Goal: Information Seeking & Learning: Learn about a topic

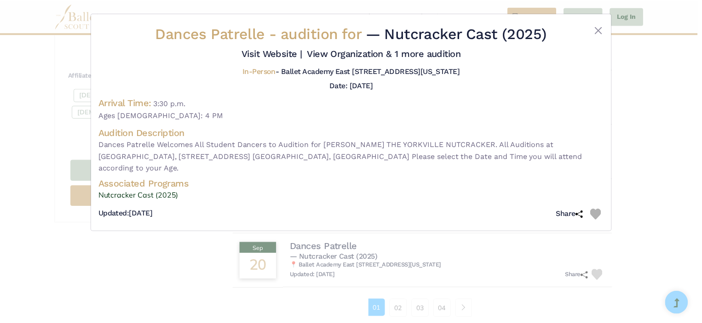
scroll to position [514, 0]
click at [603, 31] on button "Close" at bounding box center [601, 29] width 11 height 11
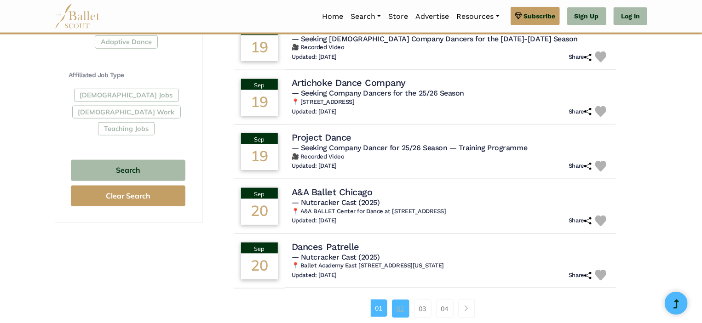
click at [394, 306] on link "02" at bounding box center [400, 309] width 17 height 18
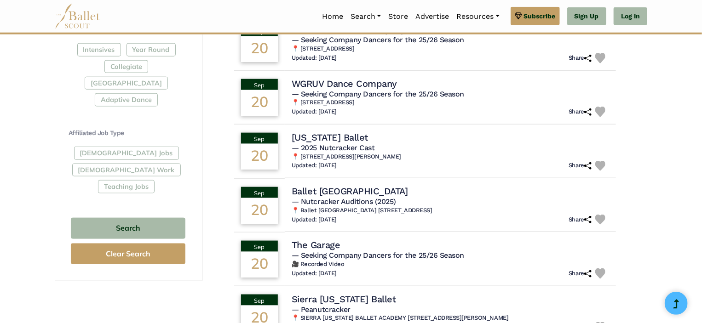
scroll to position [537, 0]
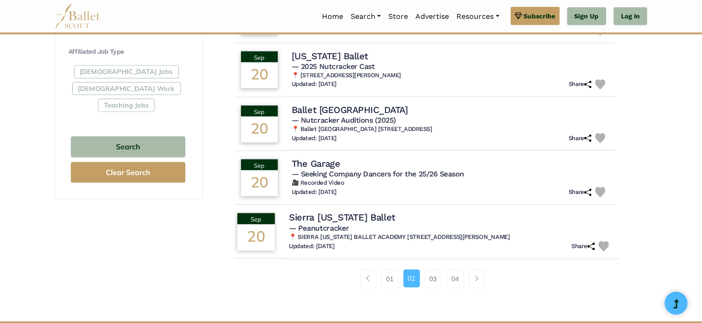
click at [329, 212] on h4 "Sierra [US_STATE] Ballet" at bounding box center [342, 217] width 106 height 12
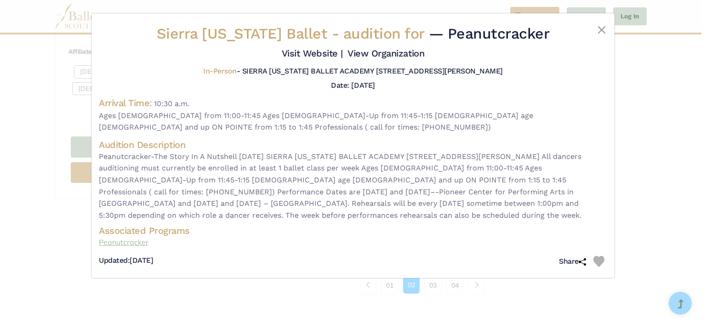
click at [125, 240] on link "Peanutcracker" at bounding box center [353, 243] width 508 height 12
click at [605, 29] on button "Close" at bounding box center [601, 29] width 11 height 11
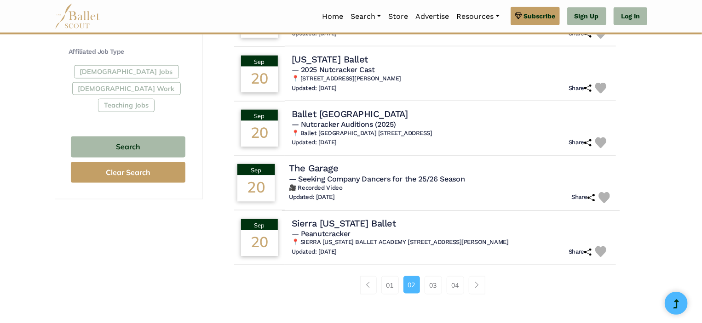
click at [324, 166] on h4 "The Garage" at bounding box center [313, 168] width 49 height 12
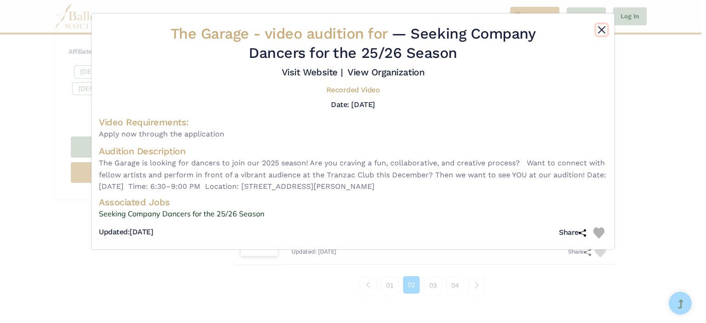
click at [605, 31] on button "Close" at bounding box center [601, 29] width 11 height 11
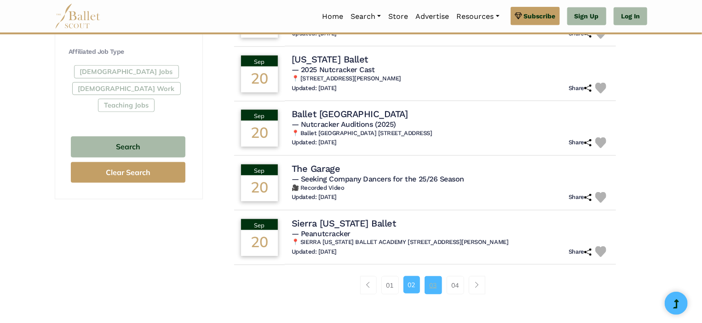
click at [434, 284] on link "03" at bounding box center [432, 285] width 17 height 18
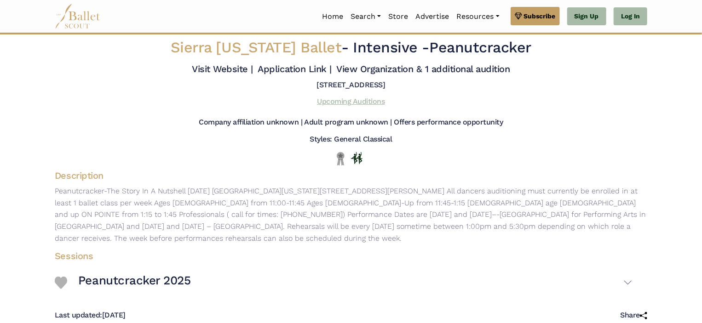
click at [364, 99] on link "Upcoming Auditions" at bounding box center [351, 101] width 68 height 9
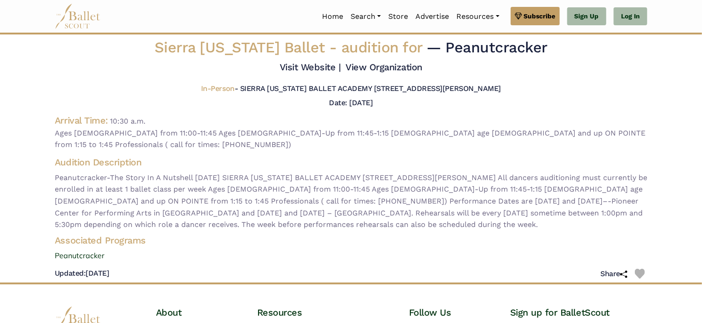
scroll to position [80, 0]
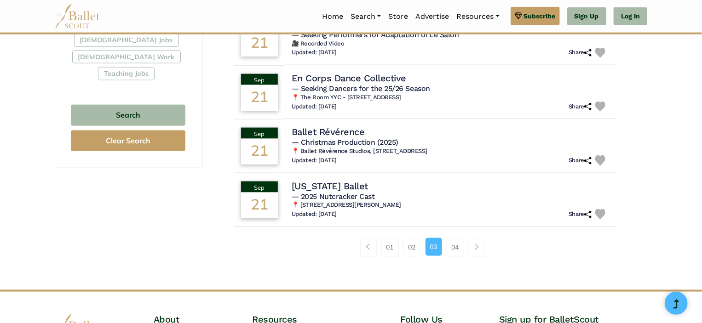
scroll to position [578, 0]
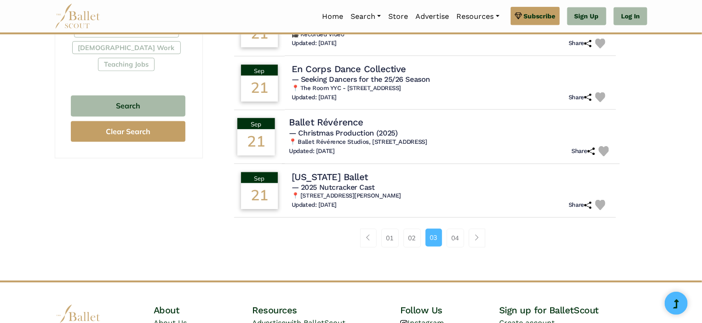
click at [346, 124] on h4 "Ballet Révérence" at bounding box center [326, 122] width 74 height 12
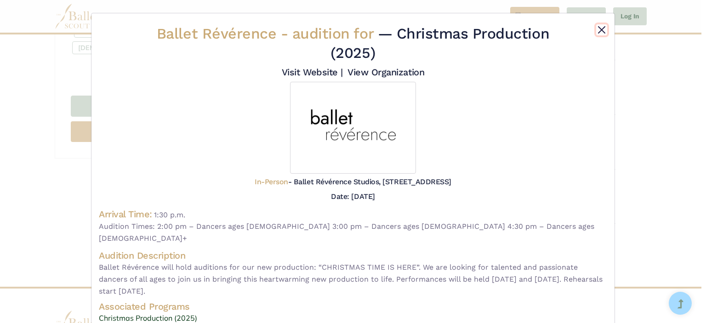
click at [597, 29] on button "Close" at bounding box center [601, 29] width 11 height 11
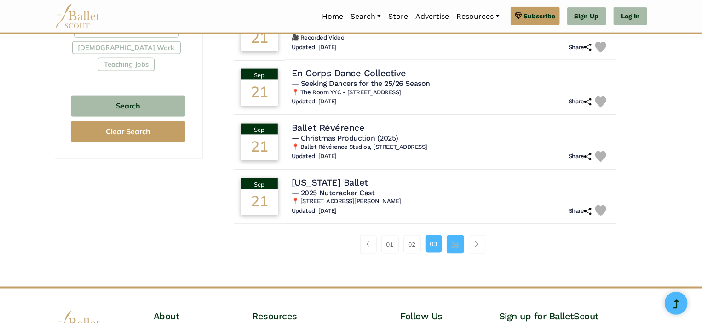
click at [455, 243] on link "04" at bounding box center [454, 244] width 17 height 18
